Goal: Task Accomplishment & Management: Use online tool/utility

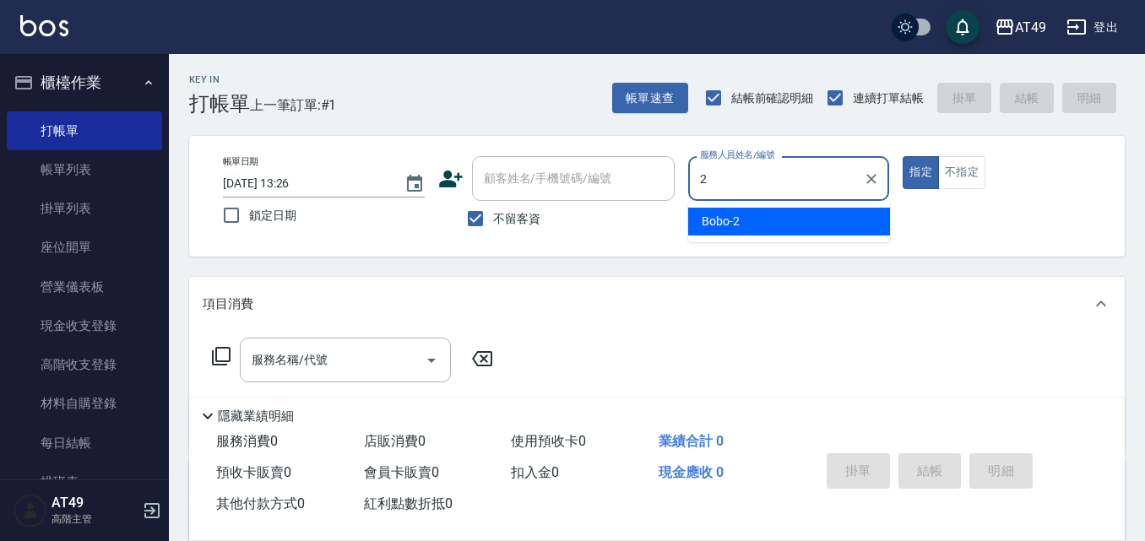
type input "Bobo-2"
type button "true"
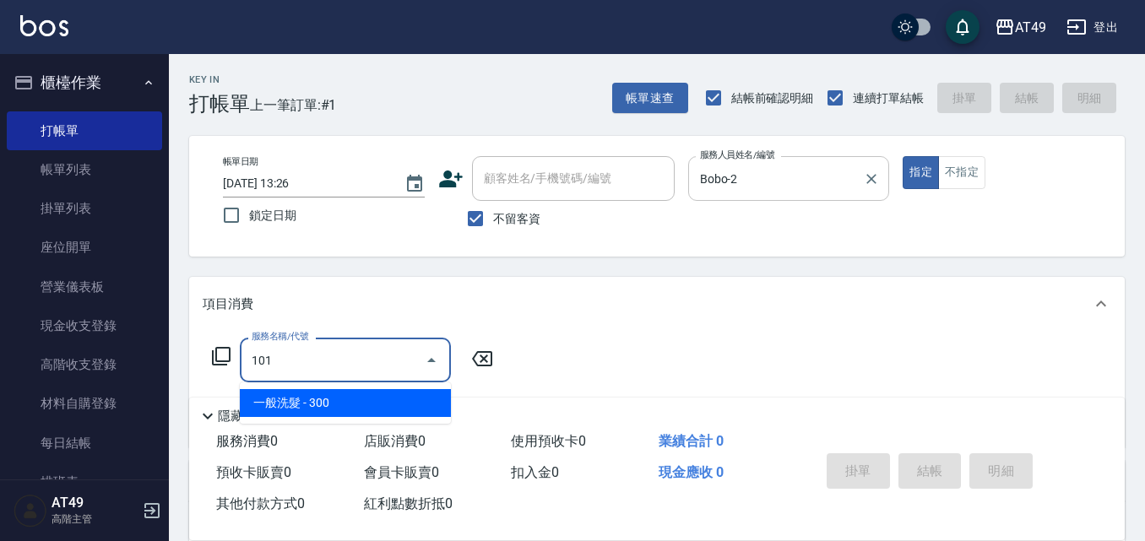
type input "一般洗髮(101)"
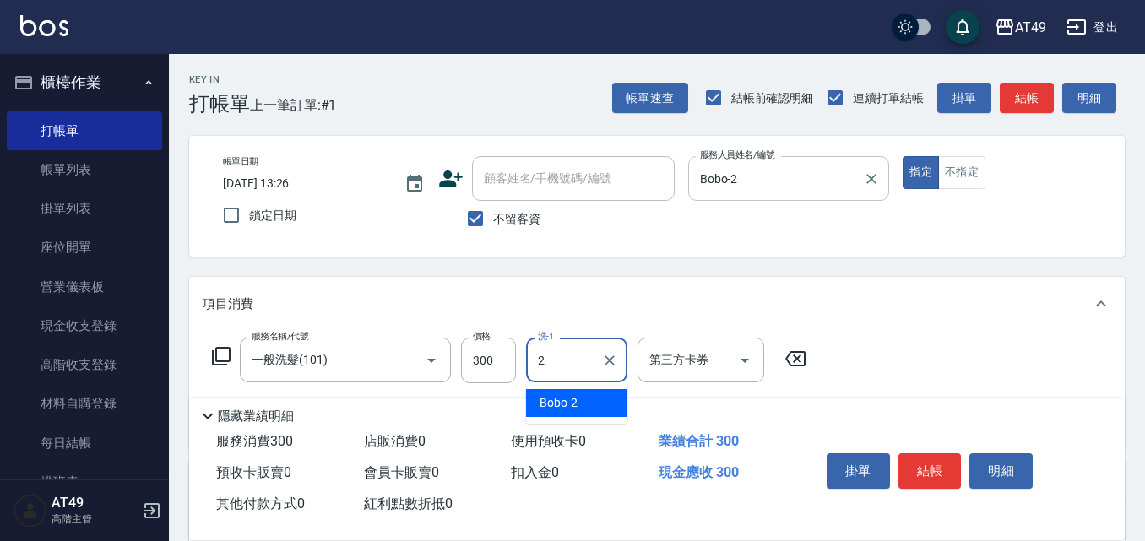
type input "Bobo-2"
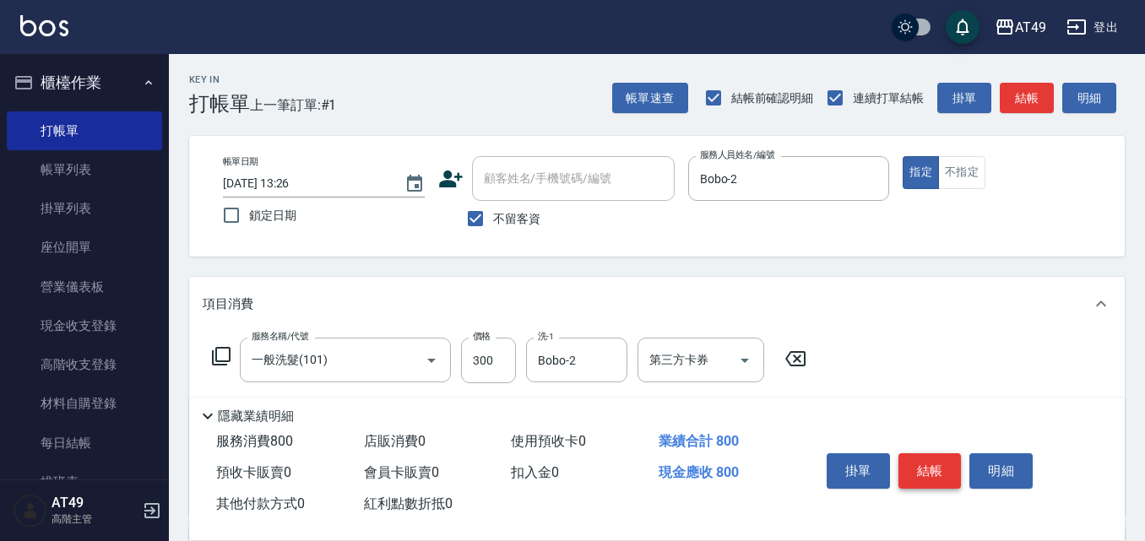
type input "精緻剪髮(201)"
click at [947, 464] on button "結帳" at bounding box center [929, 470] width 63 height 35
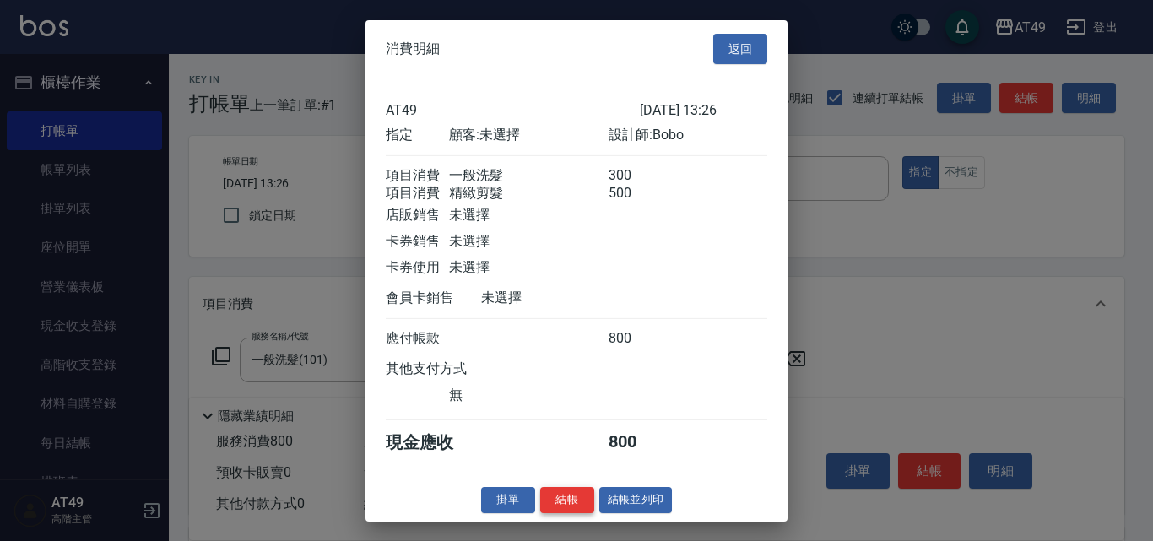
click at [590, 507] on button "結帳" at bounding box center [567, 500] width 54 height 26
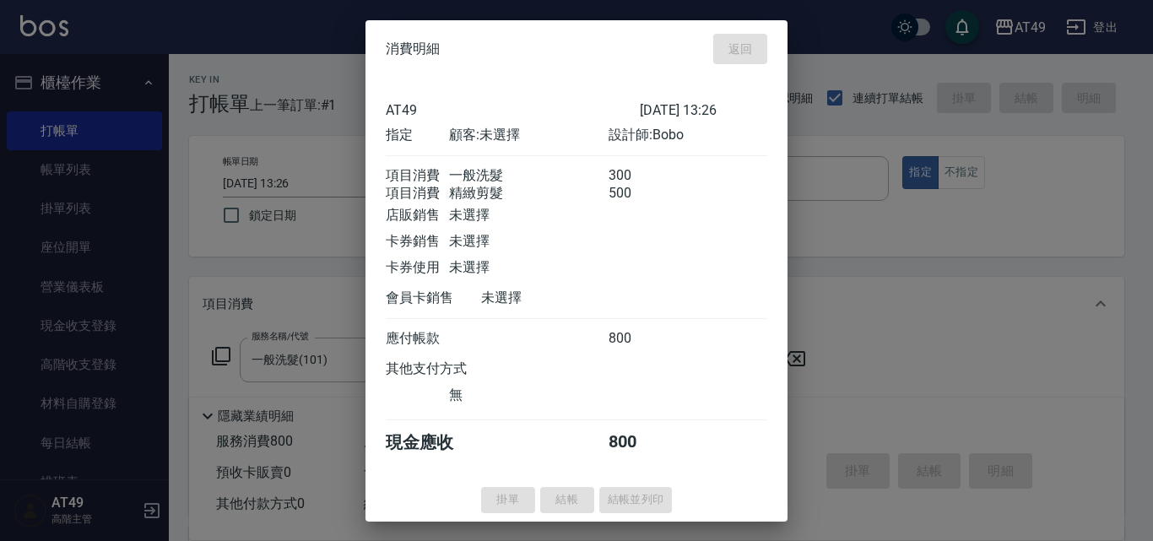
type input "[DATE] 16:59"
